Goal: Browse casually

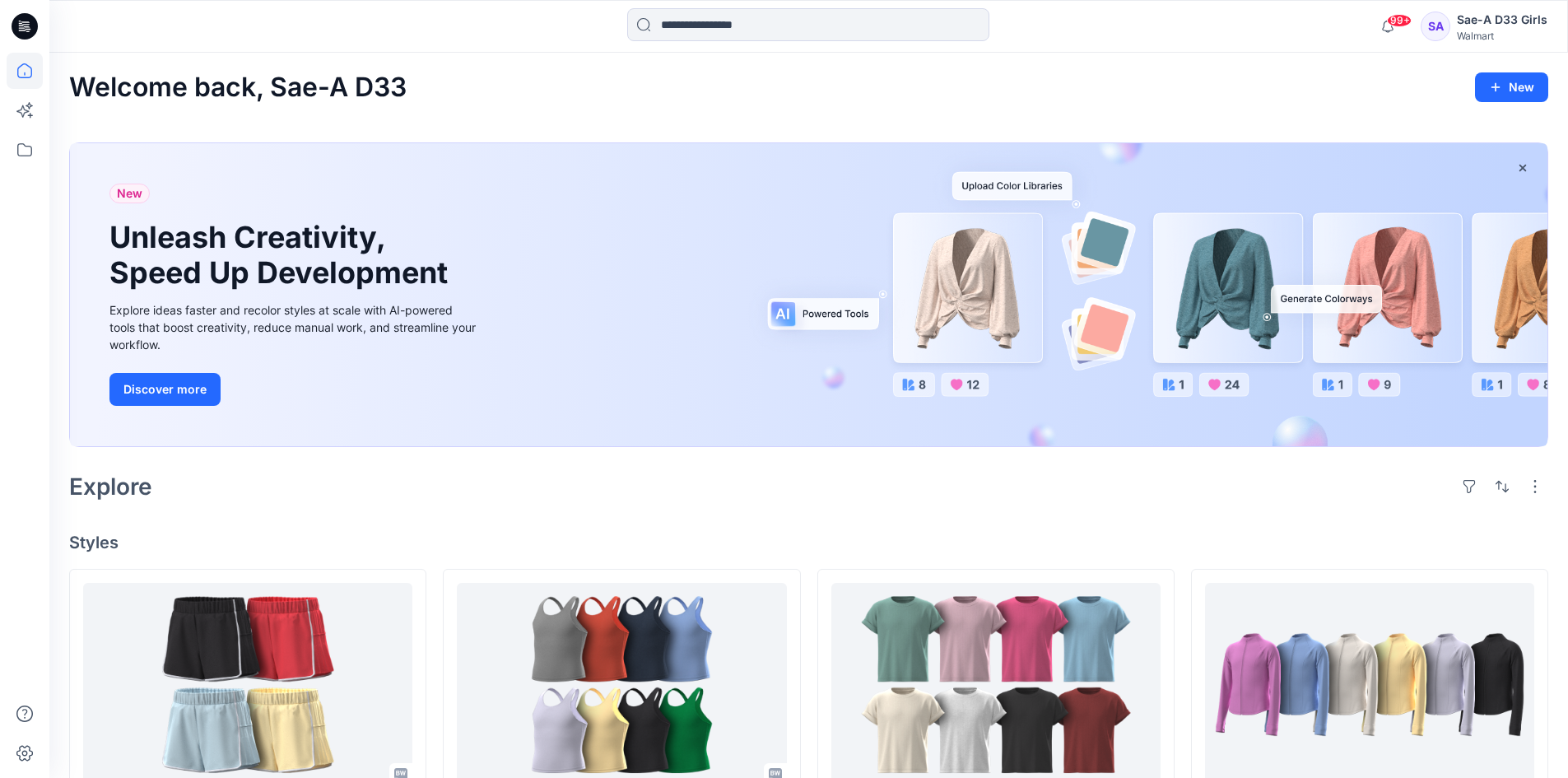
click at [546, 494] on div "Explore" at bounding box center [808, 486] width 1479 height 40
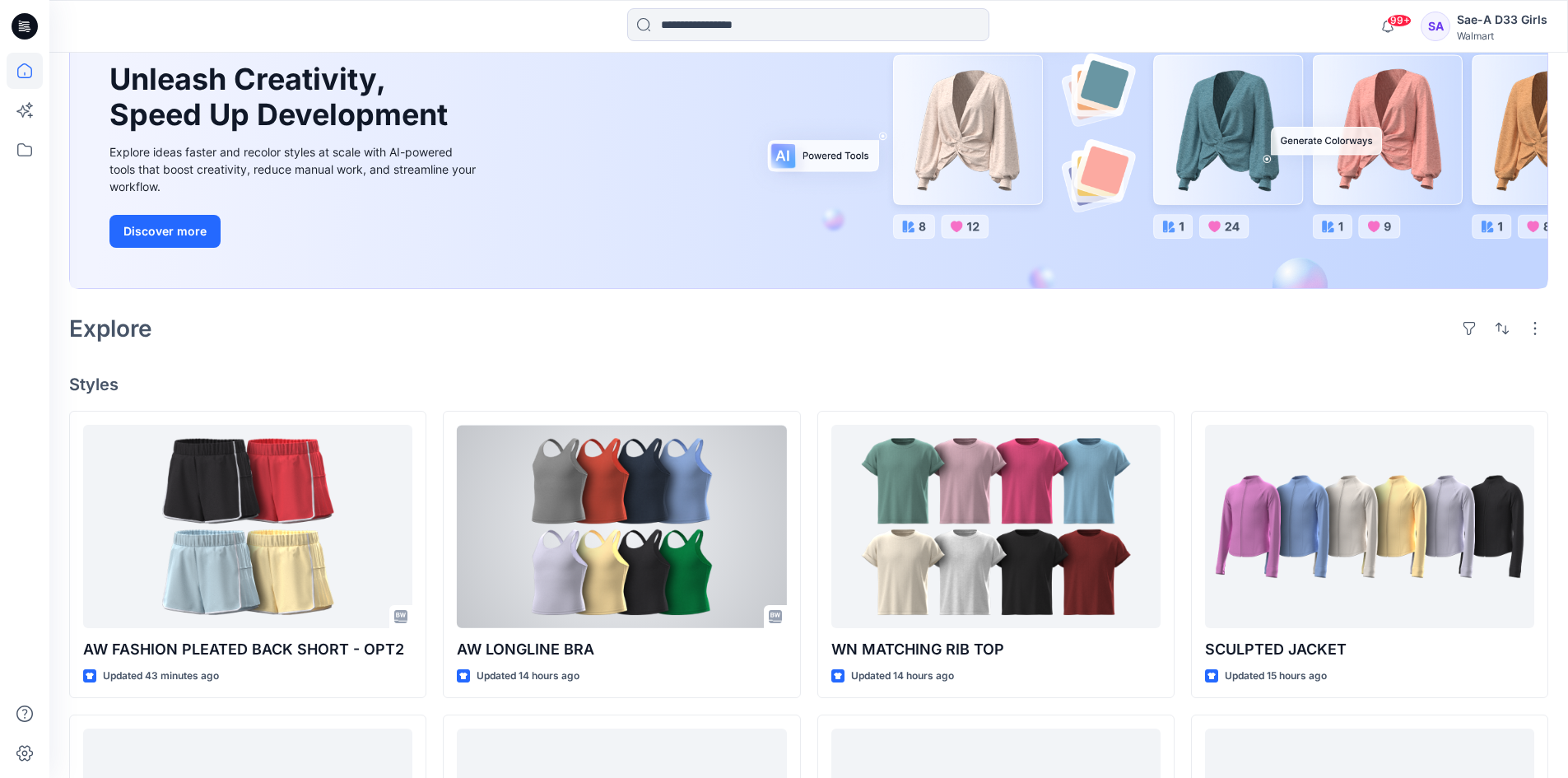
scroll to position [164, 0]
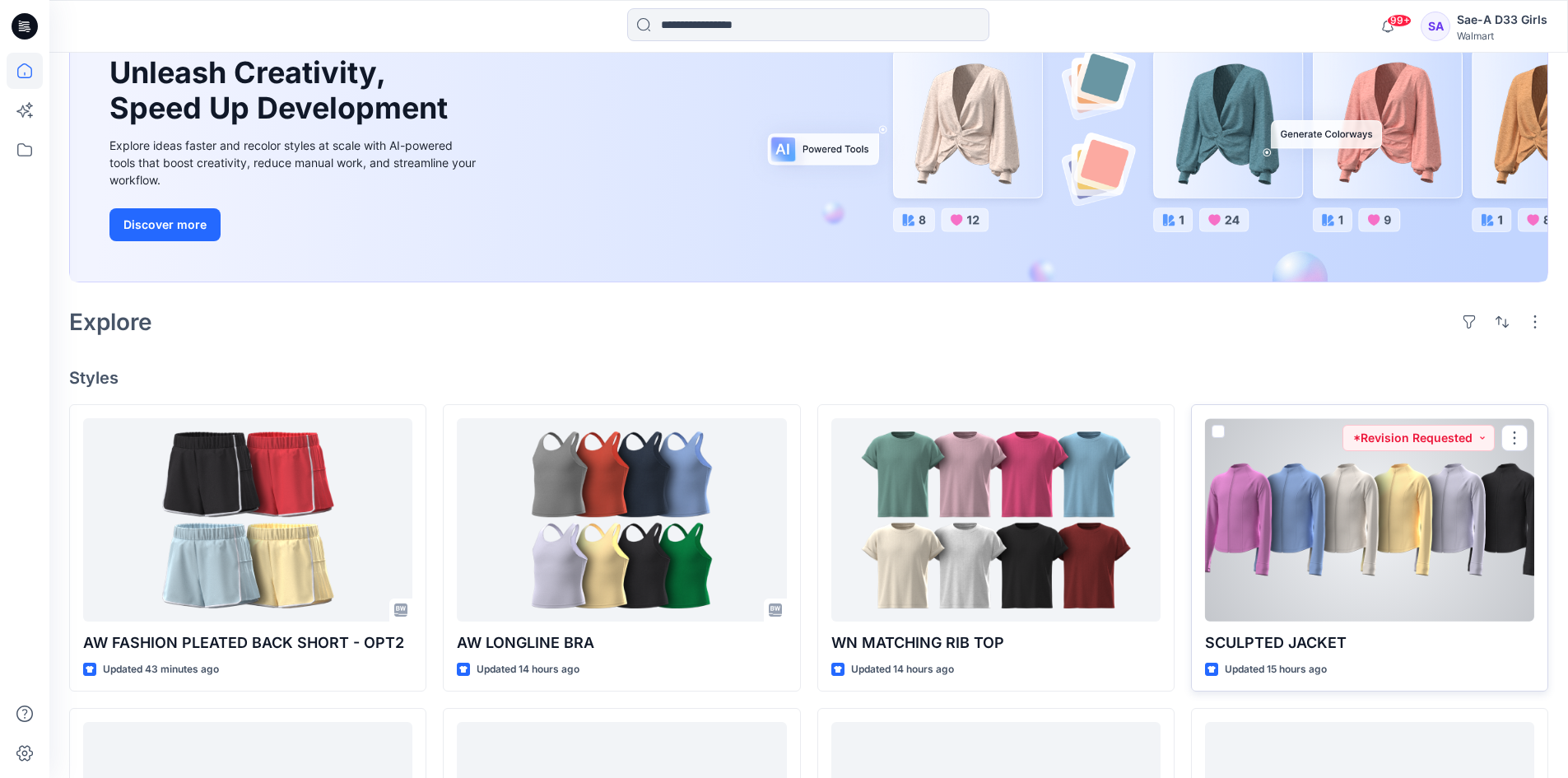
click at [1422, 559] on div at bounding box center [1369, 519] width 329 height 203
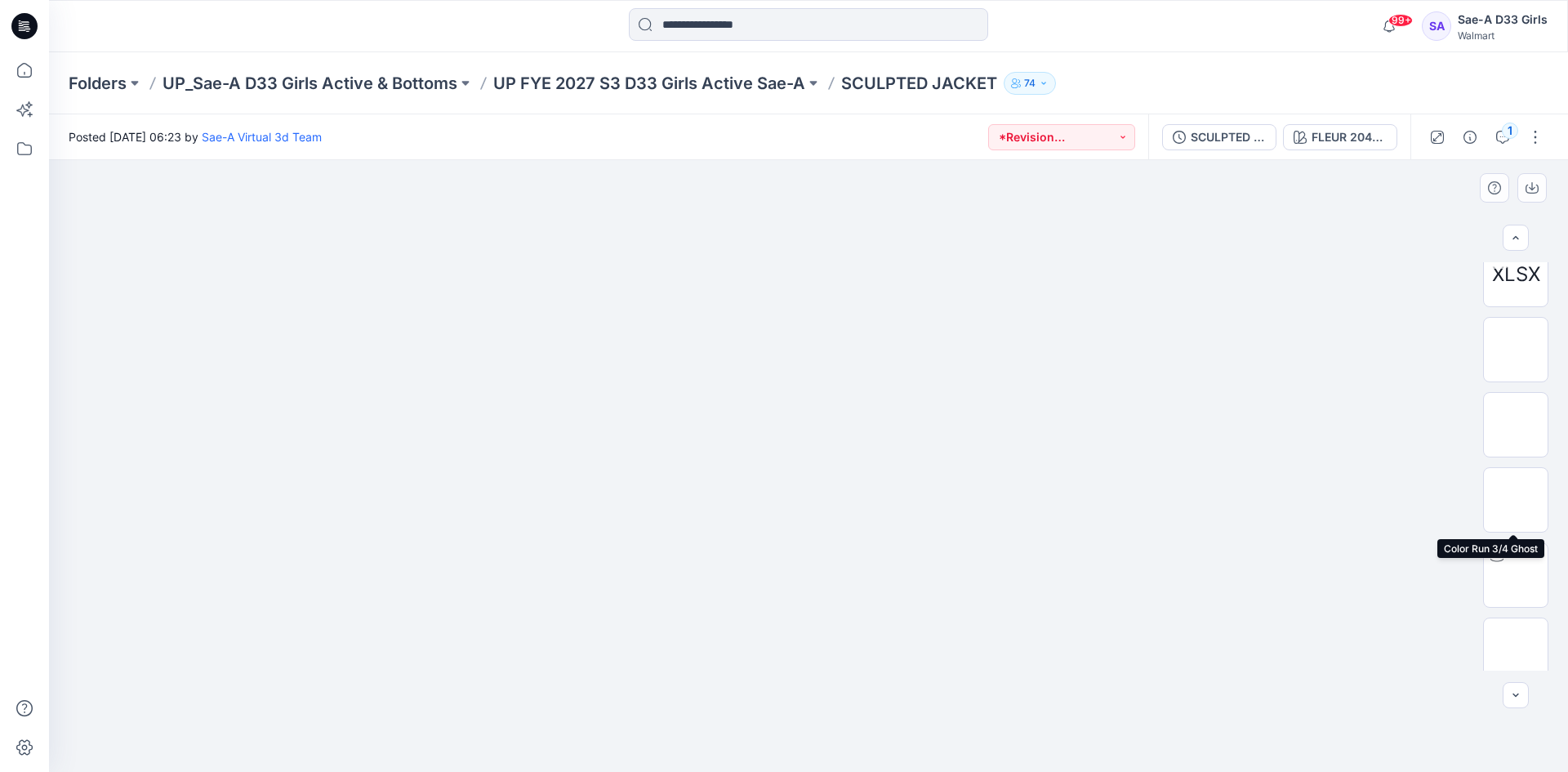
scroll to position [163, 0]
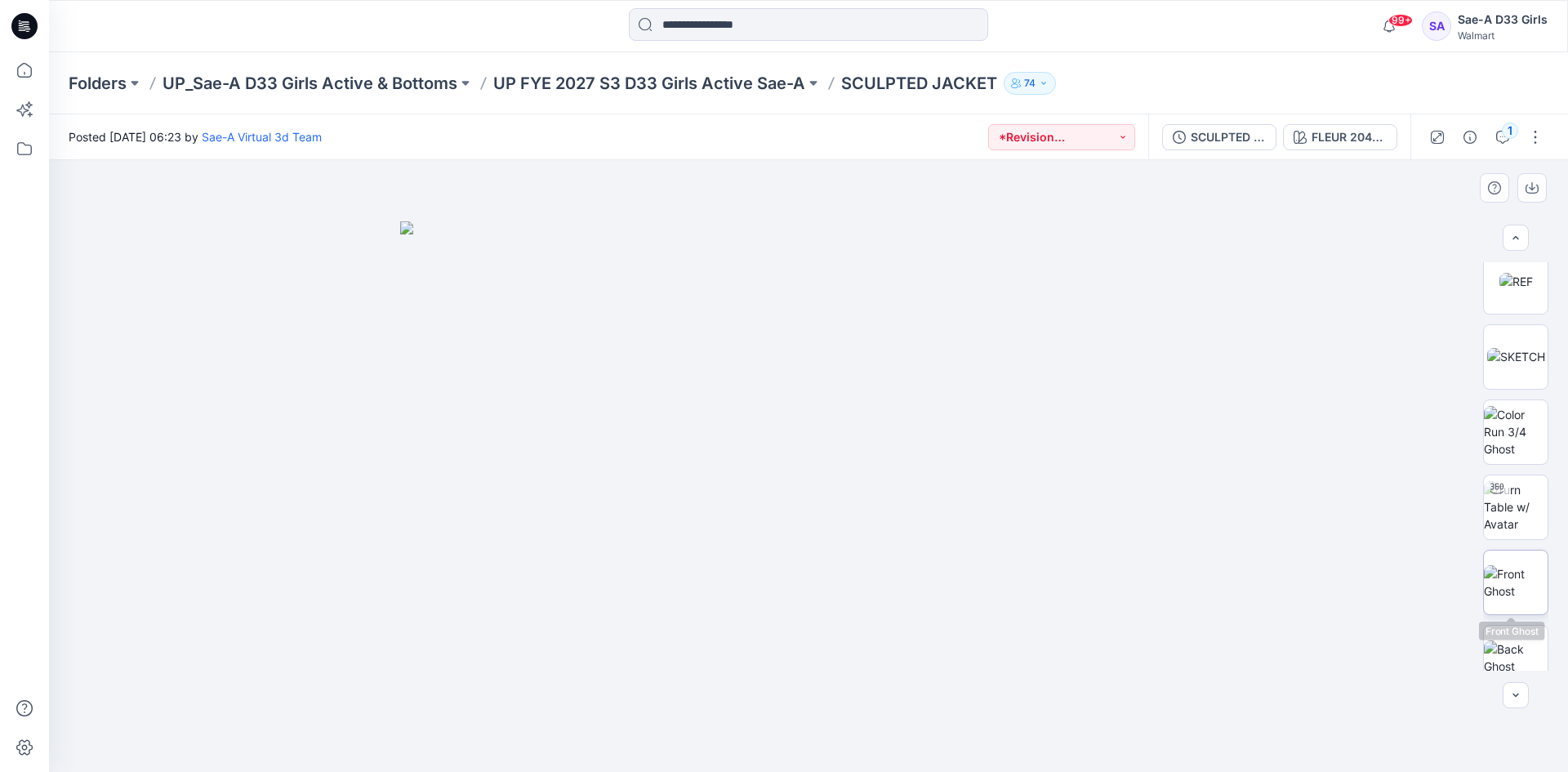
click at [1494, 576] on img at bounding box center [1515, 582] width 64 height 35
click at [1497, 511] on img at bounding box center [1515, 506] width 64 height 51
click at [1511, 131] on div "1" at bounding box center [1509, 130] width 16 height 16
